Goal: Contribute content: Add original content to the website for others to see

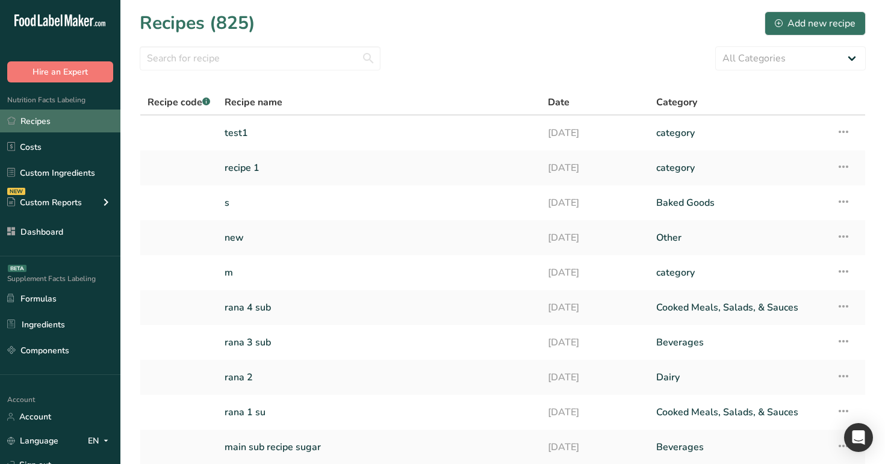
click at [67, 125] on link "Recipes" at bounding box center [60, 121] width 120 height 23
click at [35, 119] on link "Recipes" at bounding box center [60, 121] width 120 height 23
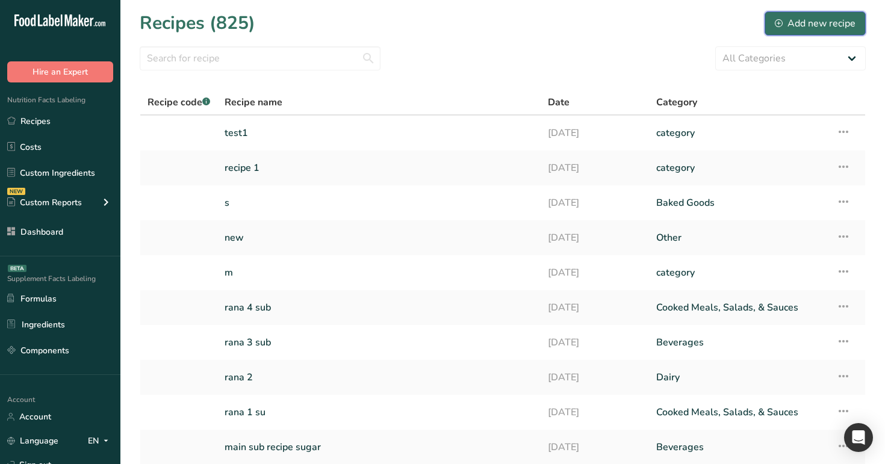
click at [843, 20] on div "Add new recipe" at bounding box center [814, 23] width 81 height 14
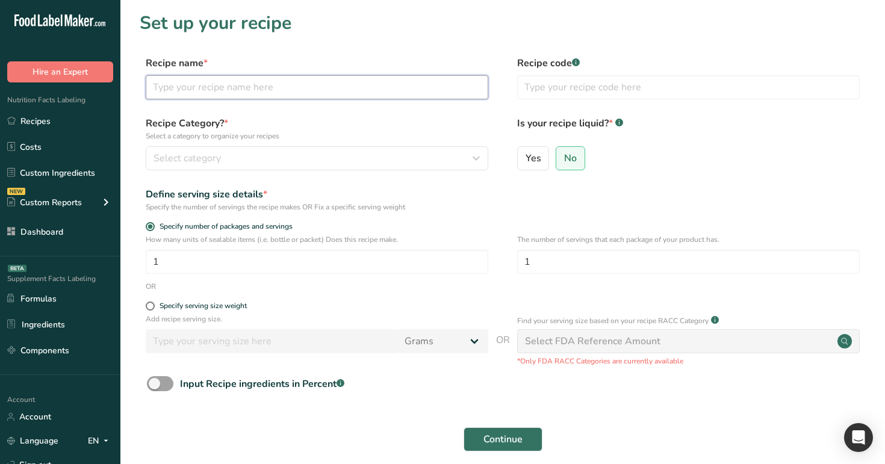
click at [301, 88] on input "text" at bounding box center [317, 87] width 342 height 24
type input "allergen check 1"
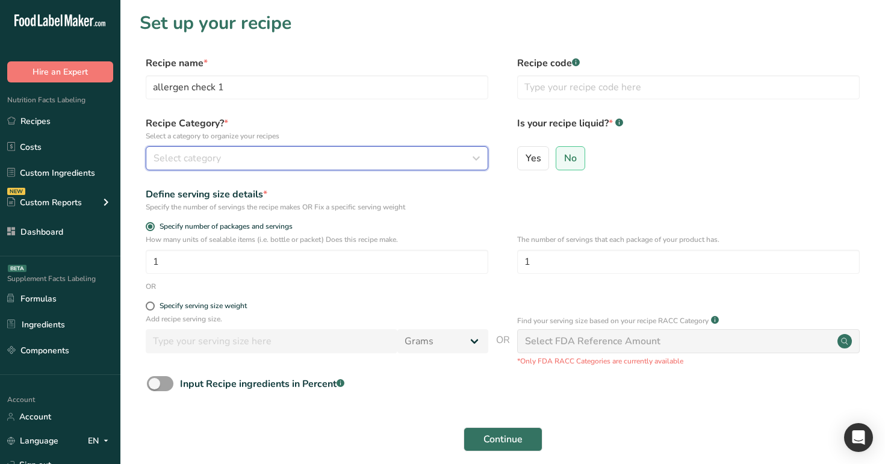
click at [313, 168] on button "Select category" at bounding box center [317, 158] width 342 height 24
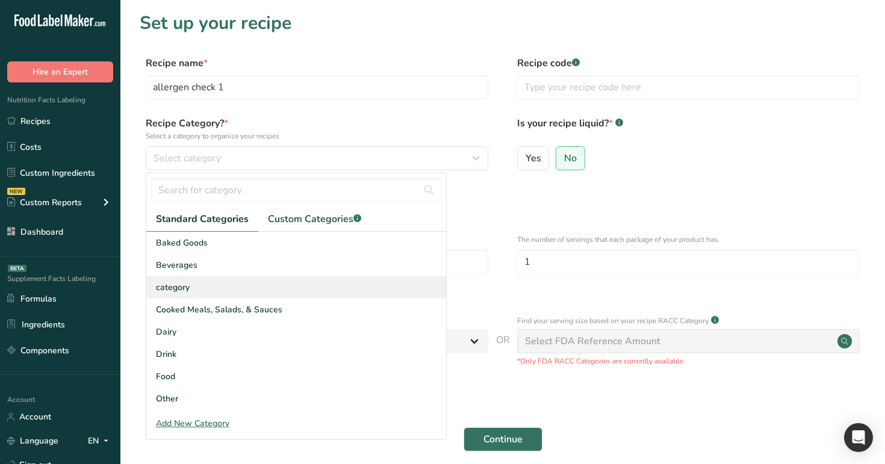
click at [307, 291] on div "category" at bounding box center [296, 287] width 300 height 22
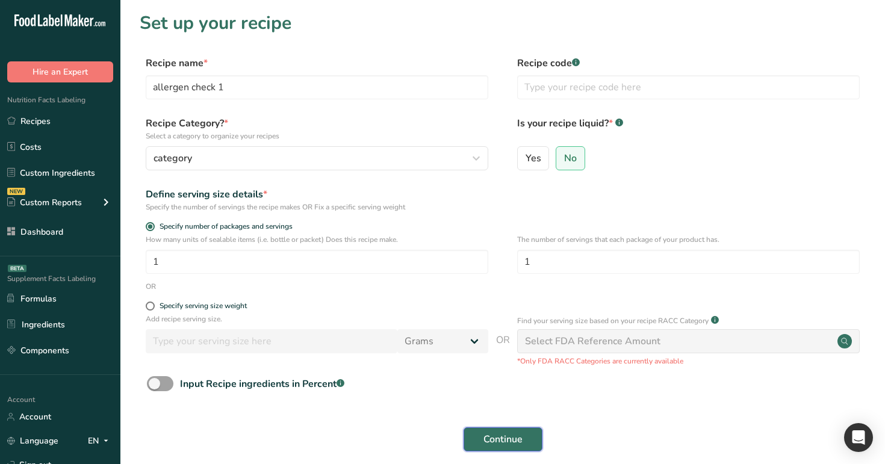
click at [493, 447] on button "Continue" at bounding box center [502, 439] width 79 height 24
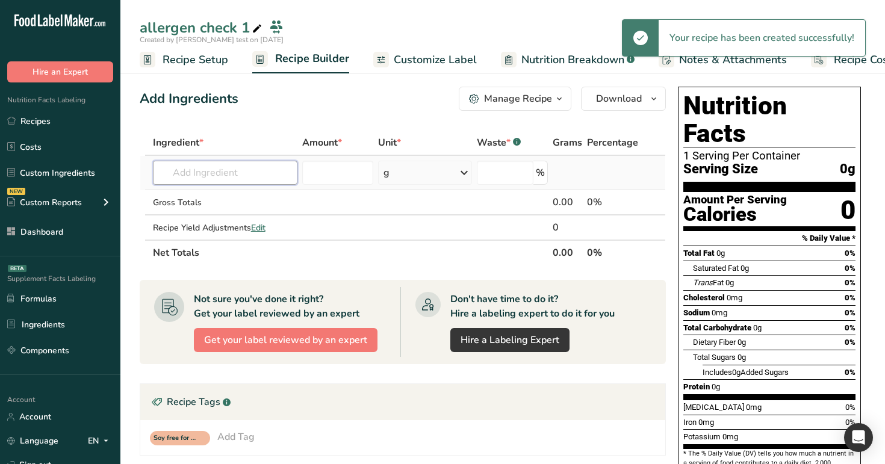
click at [227, 175] on input "text" at bounding box center [225, 173] width 145 height 24
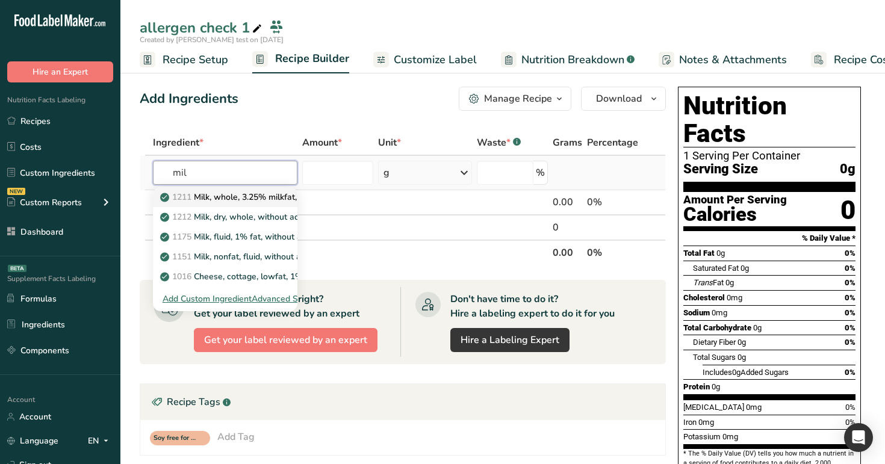
type input "mil"
click at [233, 204] on link "1211 Milk, whole, 3.25% milkfat, without added vitamin A and vitamin D" at bounding box center [225, 197] width 145 height 20
type input "Milk, whole, 3.25% milkfat, without added vitamin A and [MEDICAL_DATA]"
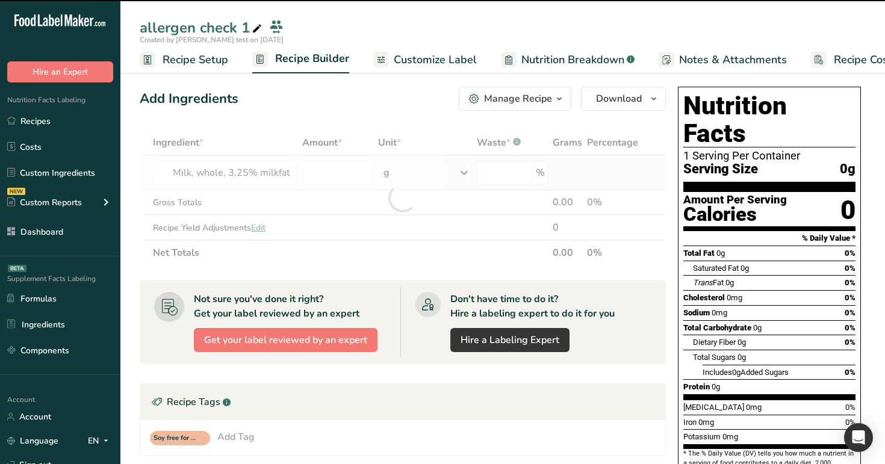
type input "0"
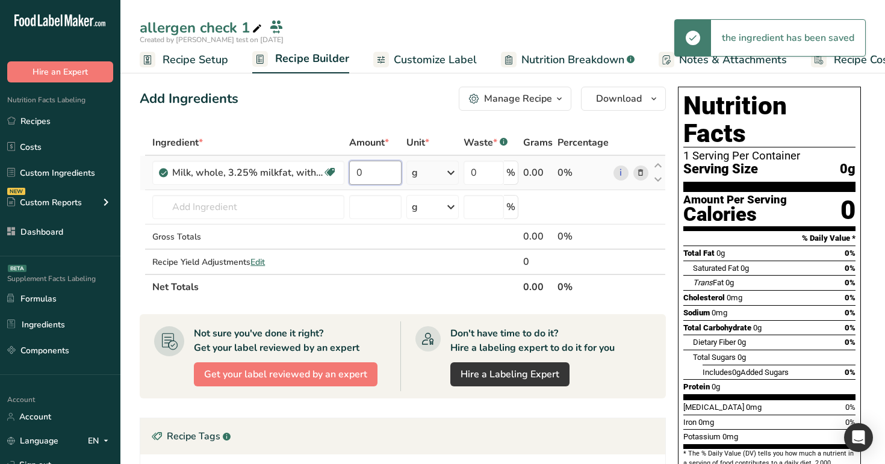
click at [369, 181] on input "0" at bounding box center [375, 173] width 52 height 24
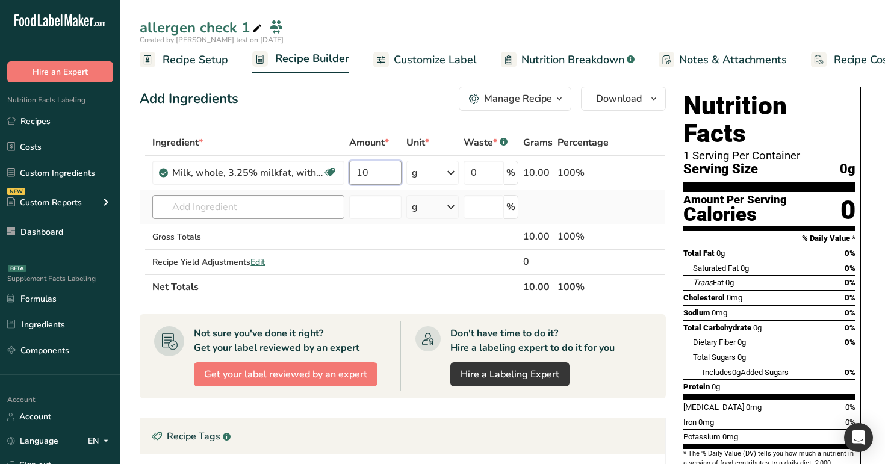
type input "10"
click at [283, 215] on div "Ingredient * Amount * Unit * Waste * .a-a{fill:#347362;}.b-a{fill:#fff;} Grams …" at bounding box center [403, 215] width 526 height 170
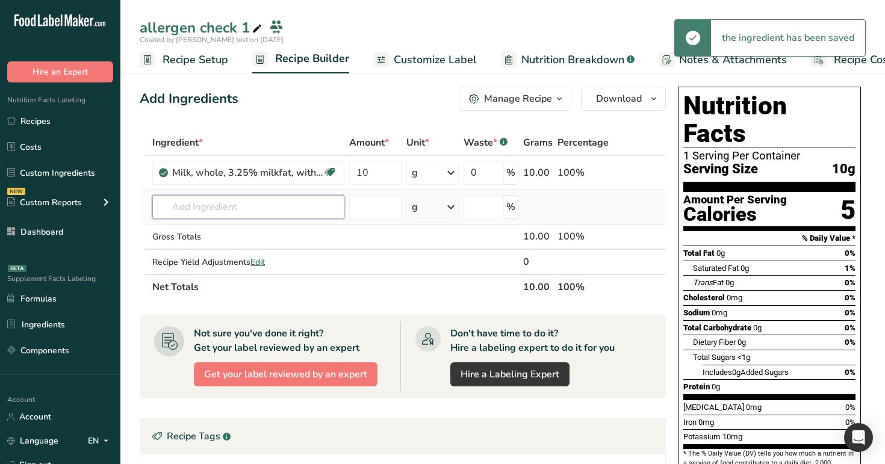
click at [283, 215] on input "text" at bounding box center [248, 207] width 192 height 24
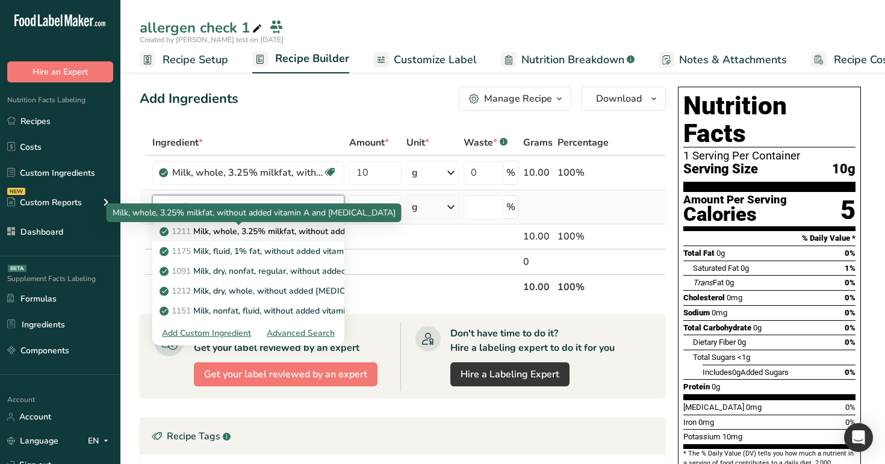
type input "milk"
click at [280, 235] on p "1211 Milk, whole, 3.25% milkfat, without added vitamin A and vitamin D" at bounding box center [322, 231] width 321 height 13
type input "Milk, whole, 3.25% milkfat, without added vitamin A and [MEDICAL_DATA]"
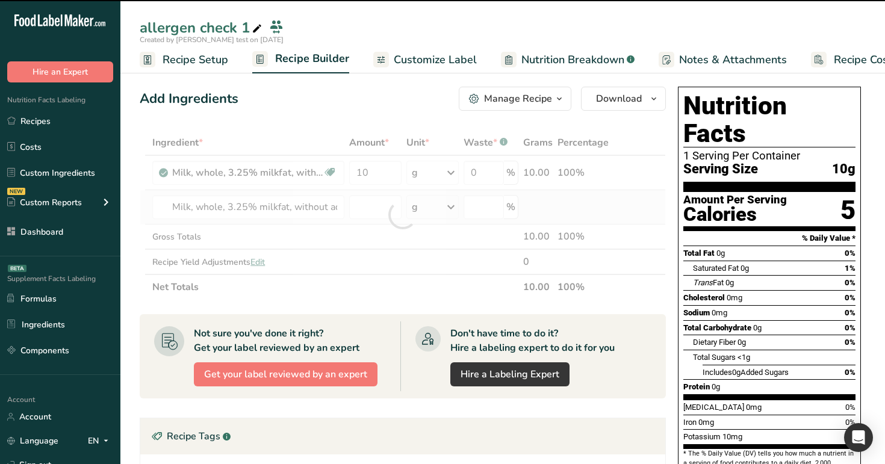
type input "0"
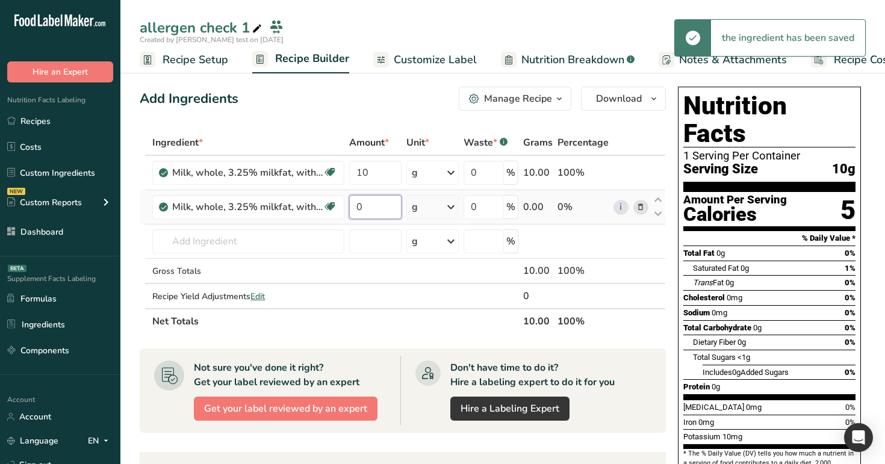
click at [381, 207] on input "0" at bounding box center [375, 207] width 52 height 24
type input "11"
click at [350, 105] on div "Add Ingredients Manage Recipe Delete Recipe Duplicate Recipe Scale Recipe Save …" at bounding box center [403, 99] width 526 height 24
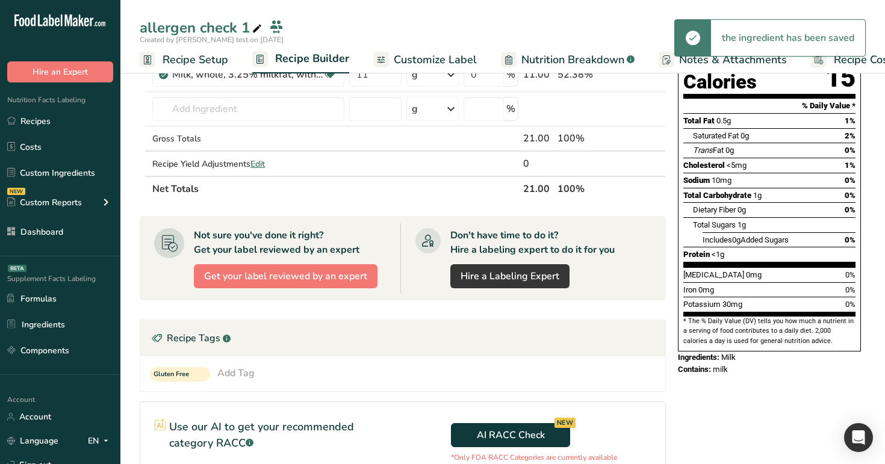
scroll to position [30, 0]
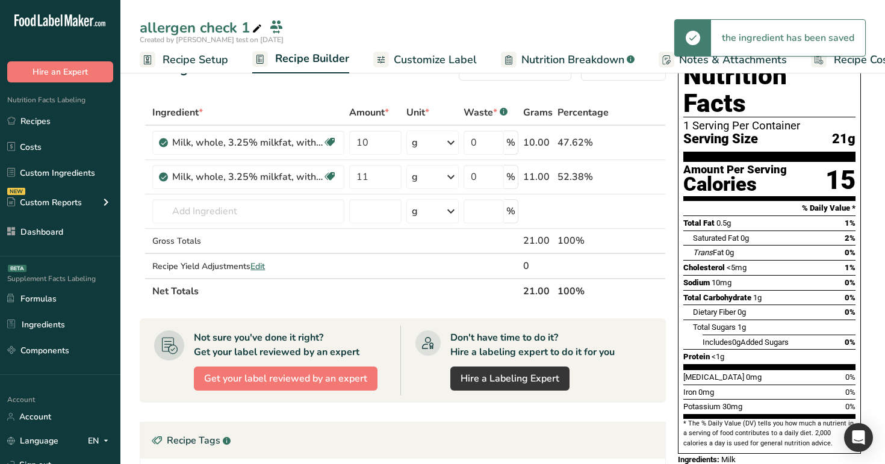
click at [450, 55] on span "Customize Label" at bounding box center [435, 60] width 83 height 16
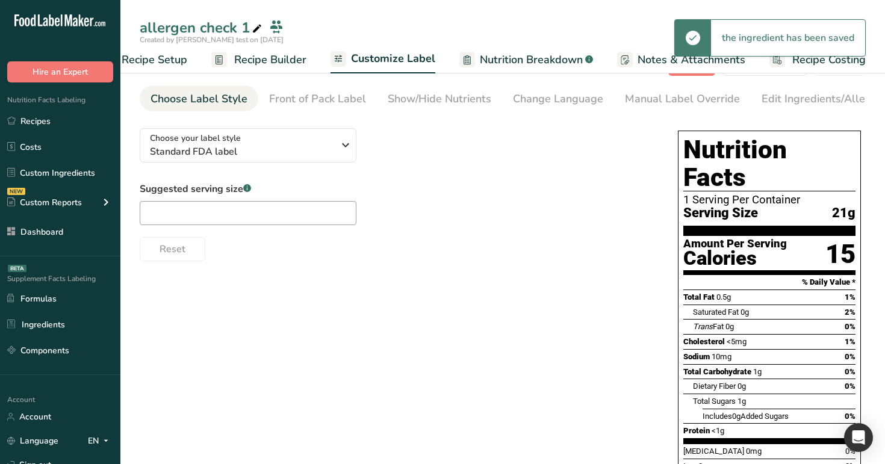
scroll to position [42, 0]
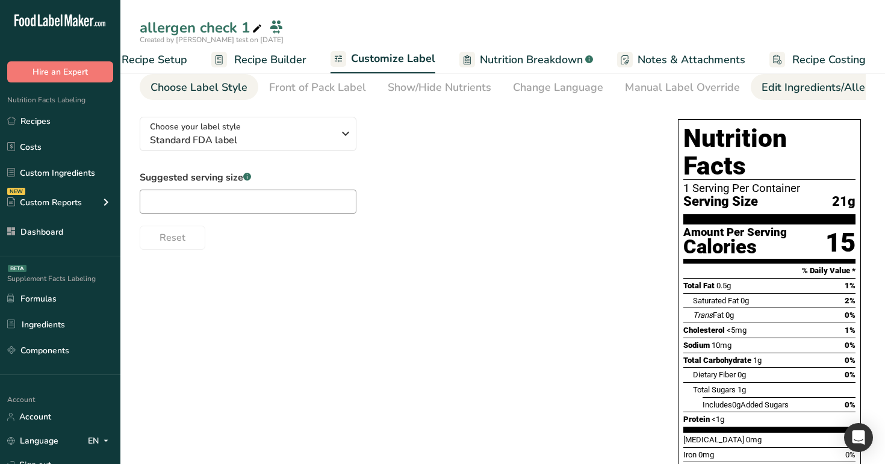
click at [802, 84] on div "Edit Ingredients/Allergens List" at bounding box center [837, 87] width 153 height 16
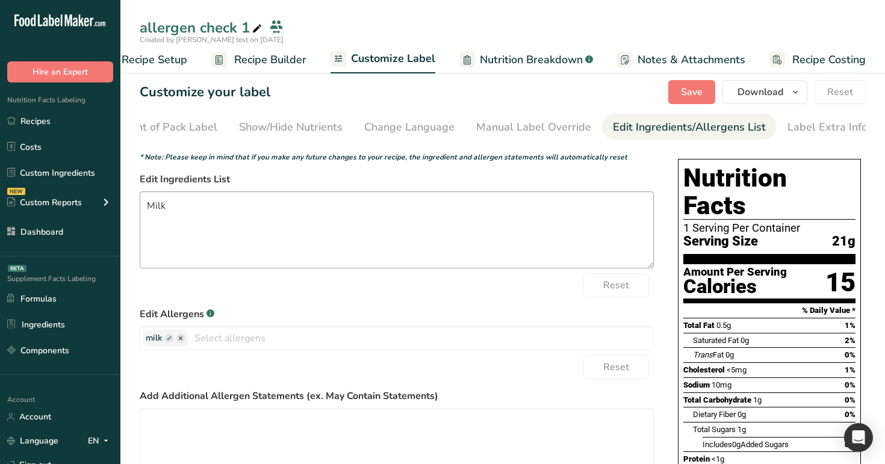
scroll to position [0, 0]
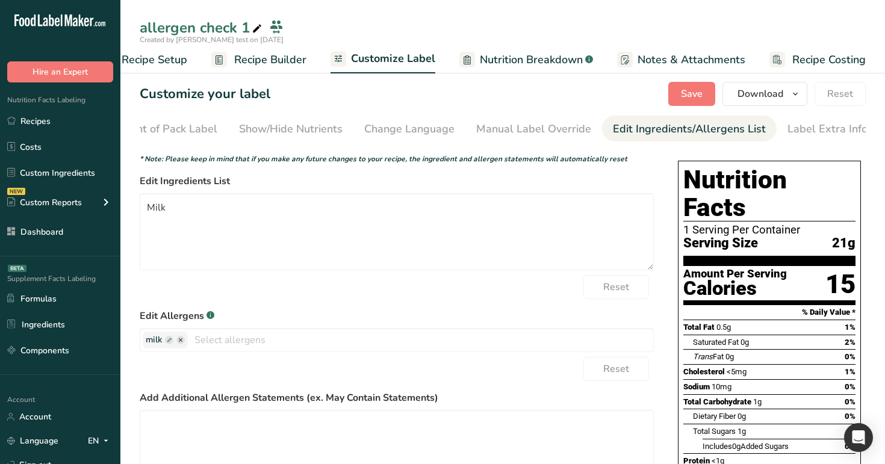
click at [266, 61] on span "Recipe Builder" at bounding box center [270, 60] width 72 height 16
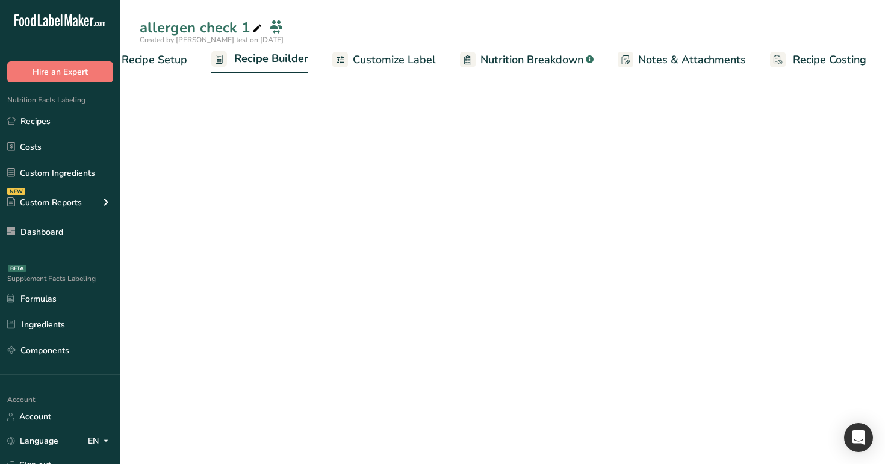
scroll to position [0, 41]
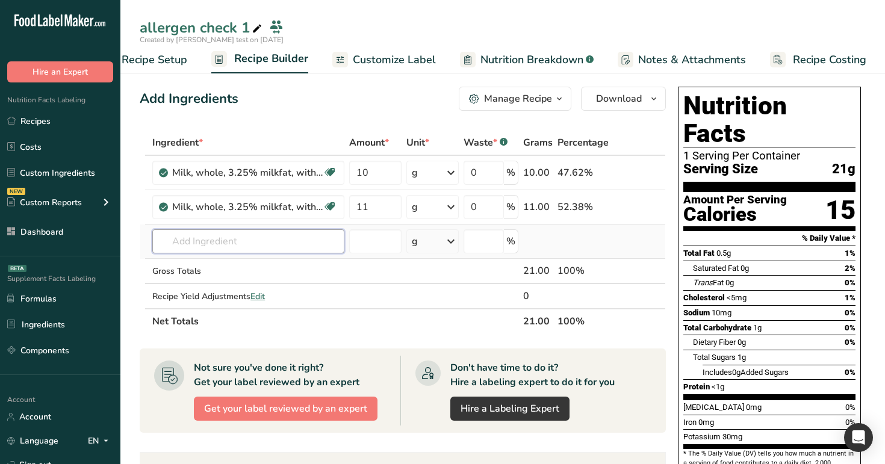
click at [259, 238] on input "text" at bounding box center [248, 241] width 192 height 24
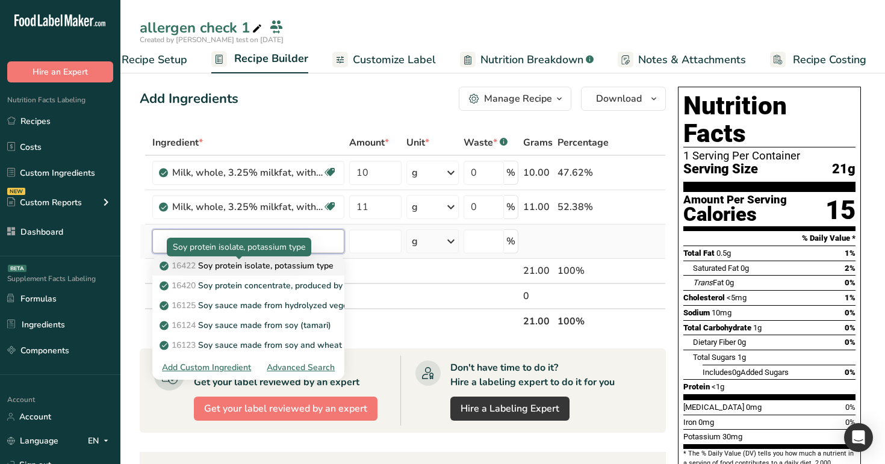
type input "soy"
click at [255, 267] on p "16422 Soy protein isolate, potassium type" at bounding box center [247, 265] width 171 height 13
type input "Soy protein isolate, potassium type"
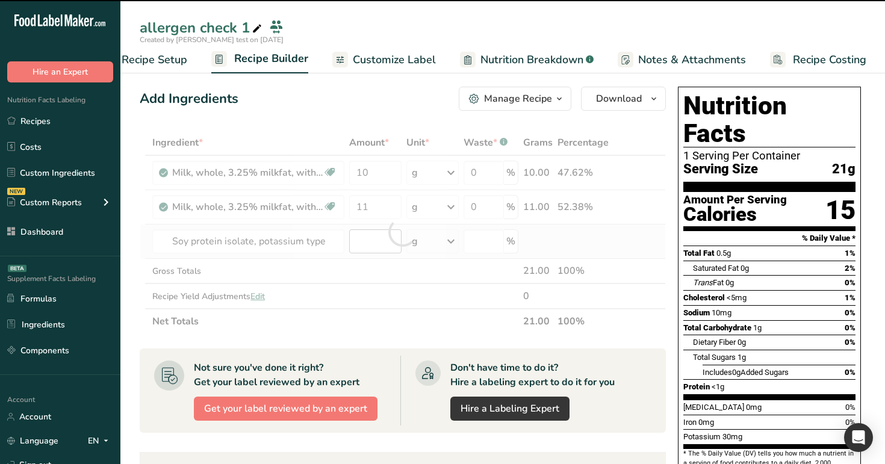
type input "0"
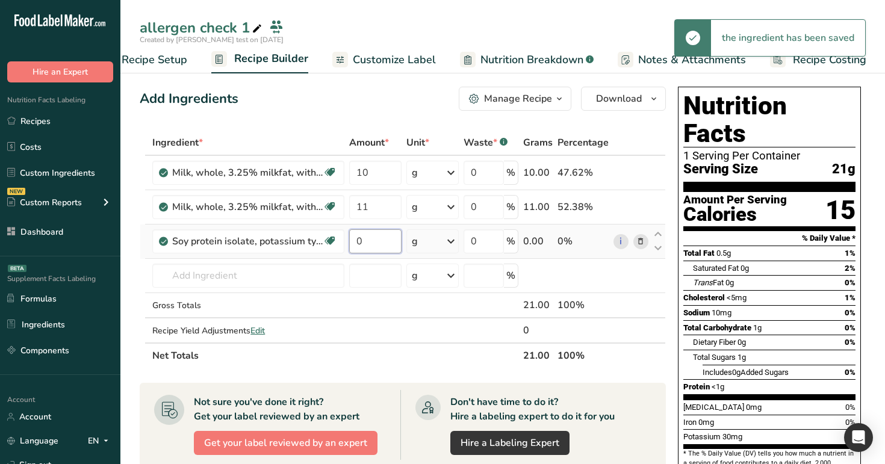
click at [372, 246] on input "0" at bounding box center [375, 241] width 52 height 24
type input "12"
click at [377, 135] on div "Ingredient * Amount * Unit * Waste * .a-a{fill:#347362;}.b-a{fill:#fff;} Grams …" at bounding box center [403, 249] width 526 height 238
click at [416, 63] on span "Customize Label" at bounding box center [394, 60] width 83 height 16
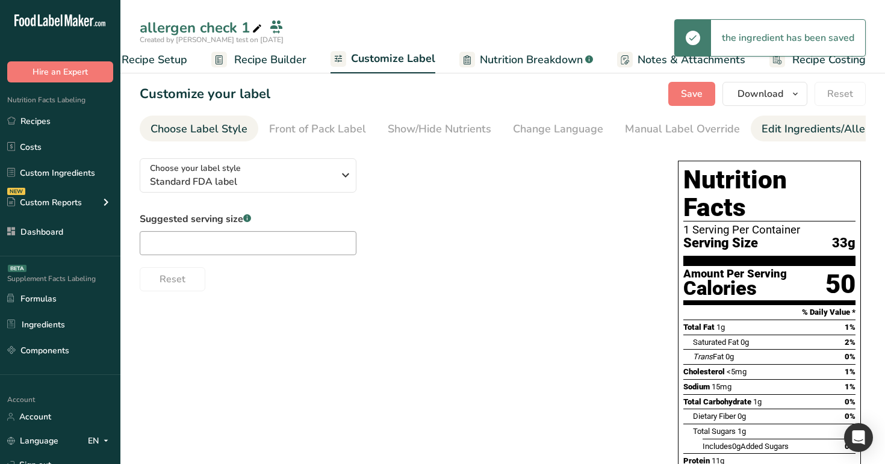
click at [833, 126] on div "Edit Ingredients/Allergens List" at bounding box center [837, 129] width 153 height 16
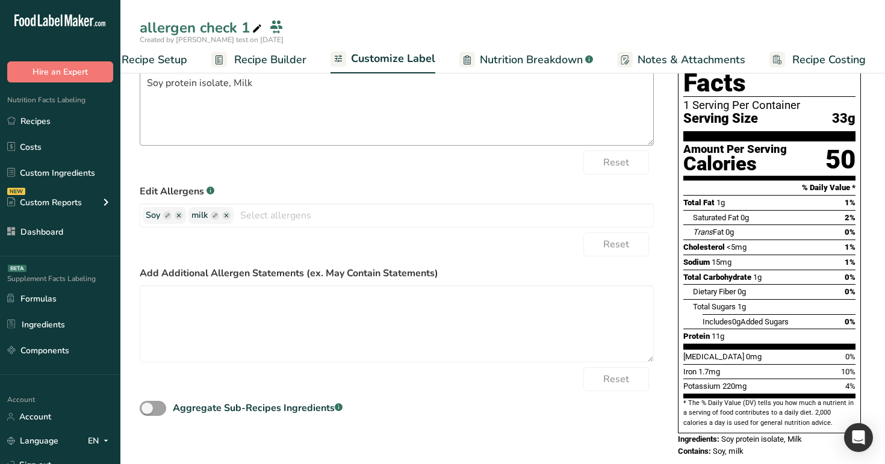
scroll to position [0, 0]
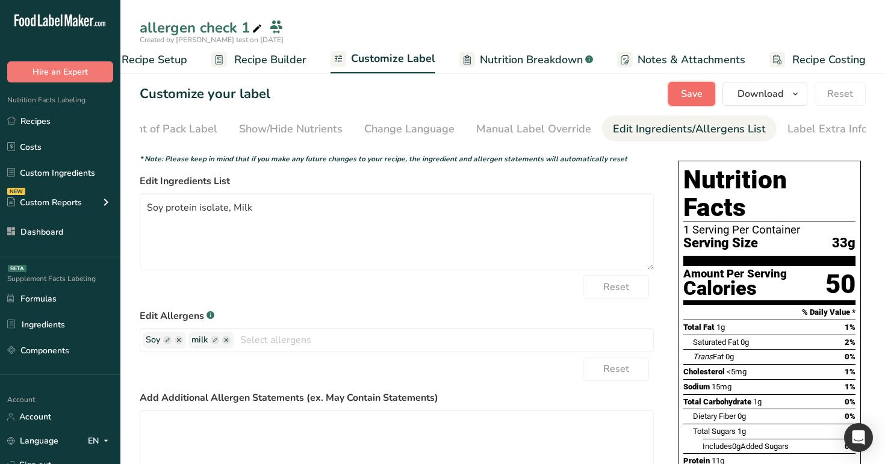
click at [682, 93] on span "Save" at bounding box center [692, 94] width 22 height 14
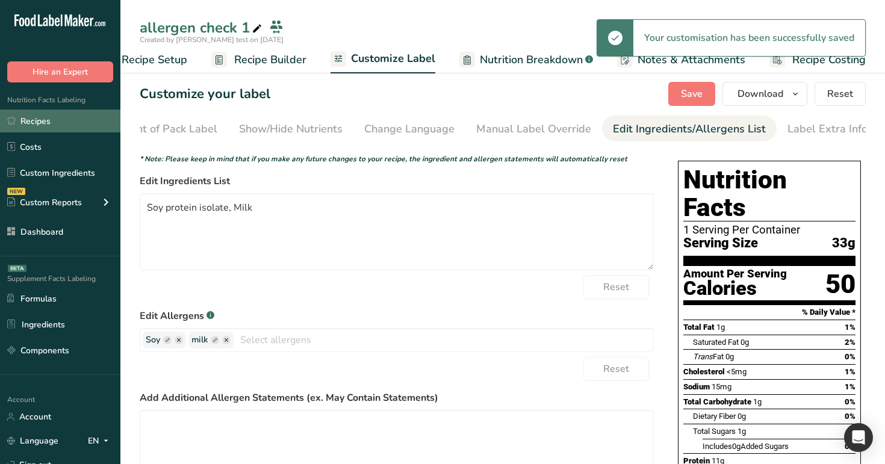
click at [65, 122] on link "Recipes" at bounding box center [60, 121] width 120 height 23
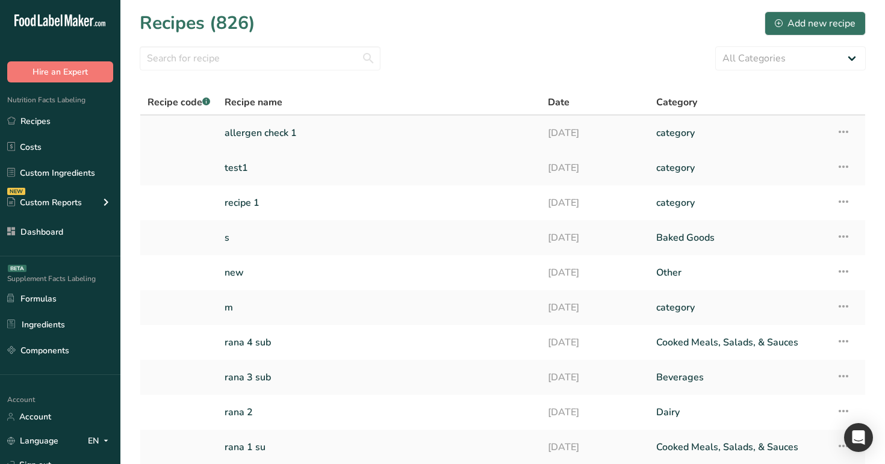
click at [345, 135] on link "allergen check 1" at bounding box center [378, 132] width 309 height 25
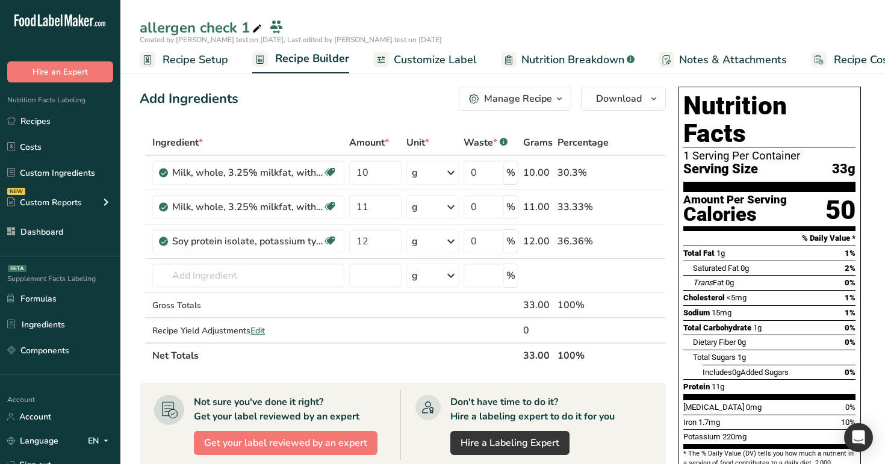
click at [420, 57] on span "Customize Label" at bounding box center [435, 60] width 83 height 16
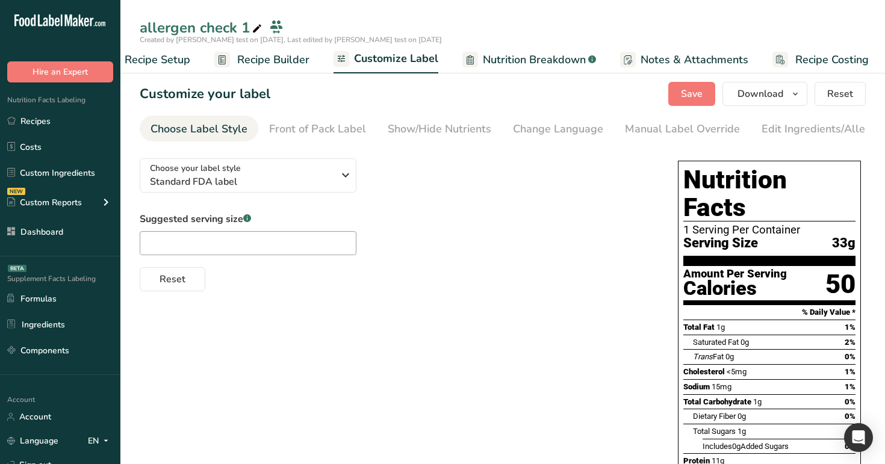
scroll to position [0, 41]
click at [832, 116] on link "Edit Ingredients/Allergens List" at bounding box center [837, 129] width 153 height 27
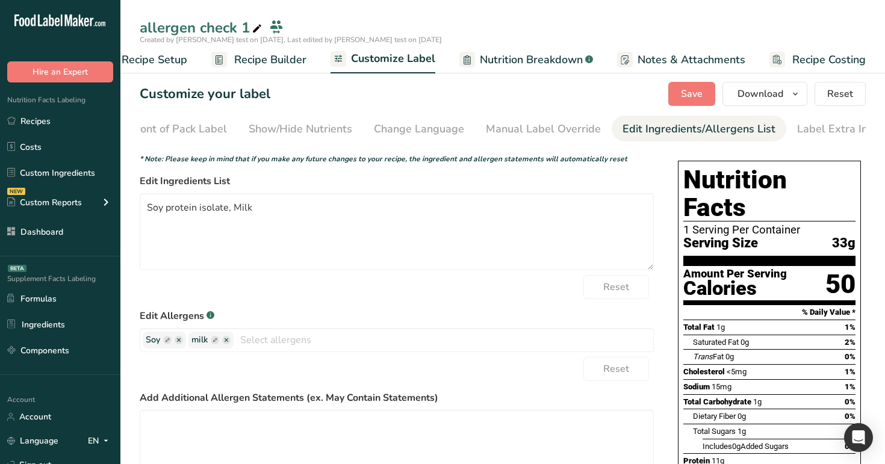
scroll to position [0, 149]
click at [277, 60] on span "Recipe Builder" at bounding box center [270, 60] width 72 height 16
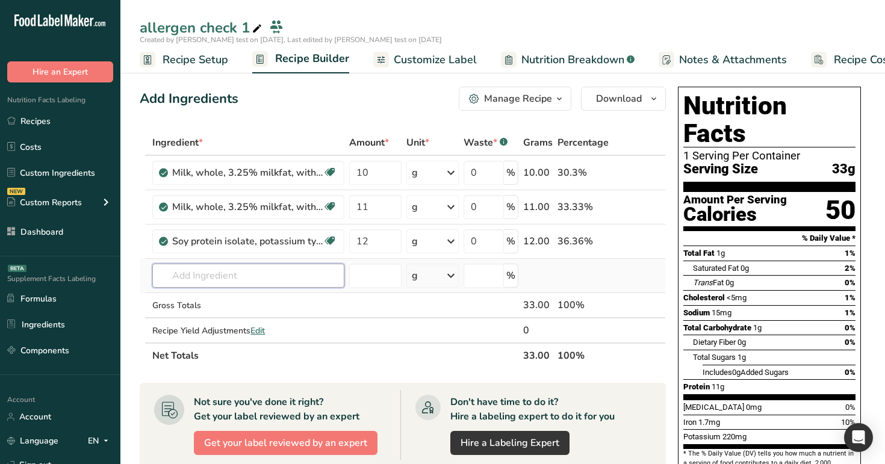
click at [212, 273] on input "text" at bounding box center [248, 276] width 192 height 24
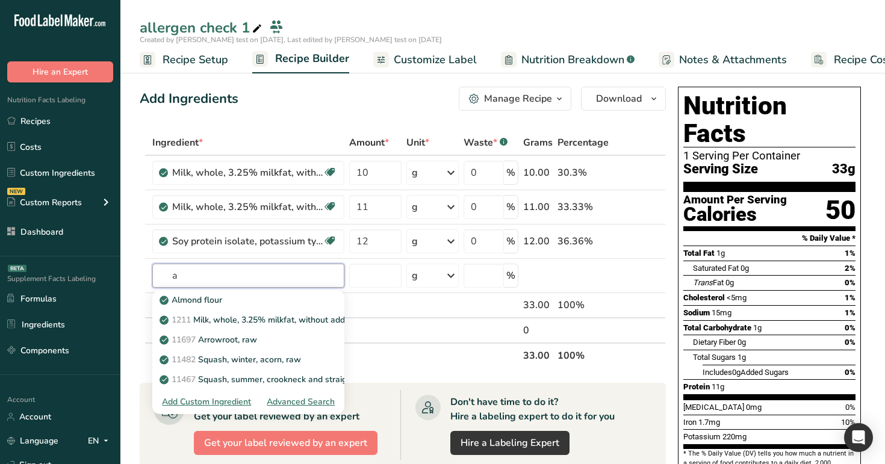
type input "a"
click at [255, 117] on div "Add Ingredients Manage Recipe Delete Recipe Duplicate Recipe Scale Recipe Save …" at bounding box center [406, 446] width 533 height 728
